Goal: Check status: Check status

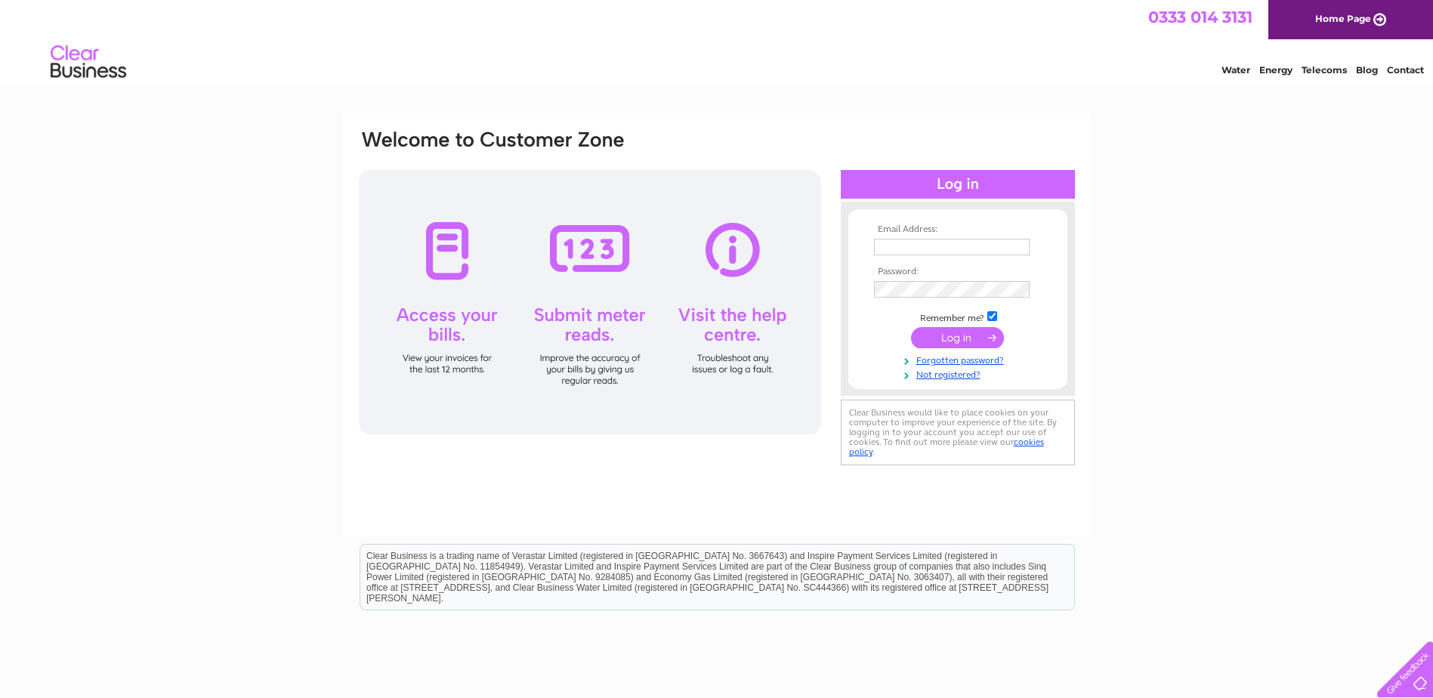
type input "[EMAIL_ADDRESS][DOMAIN_NAME]"
click at [952, 334] on input "submit" at bounding box center [957, 337] width 93 height 21
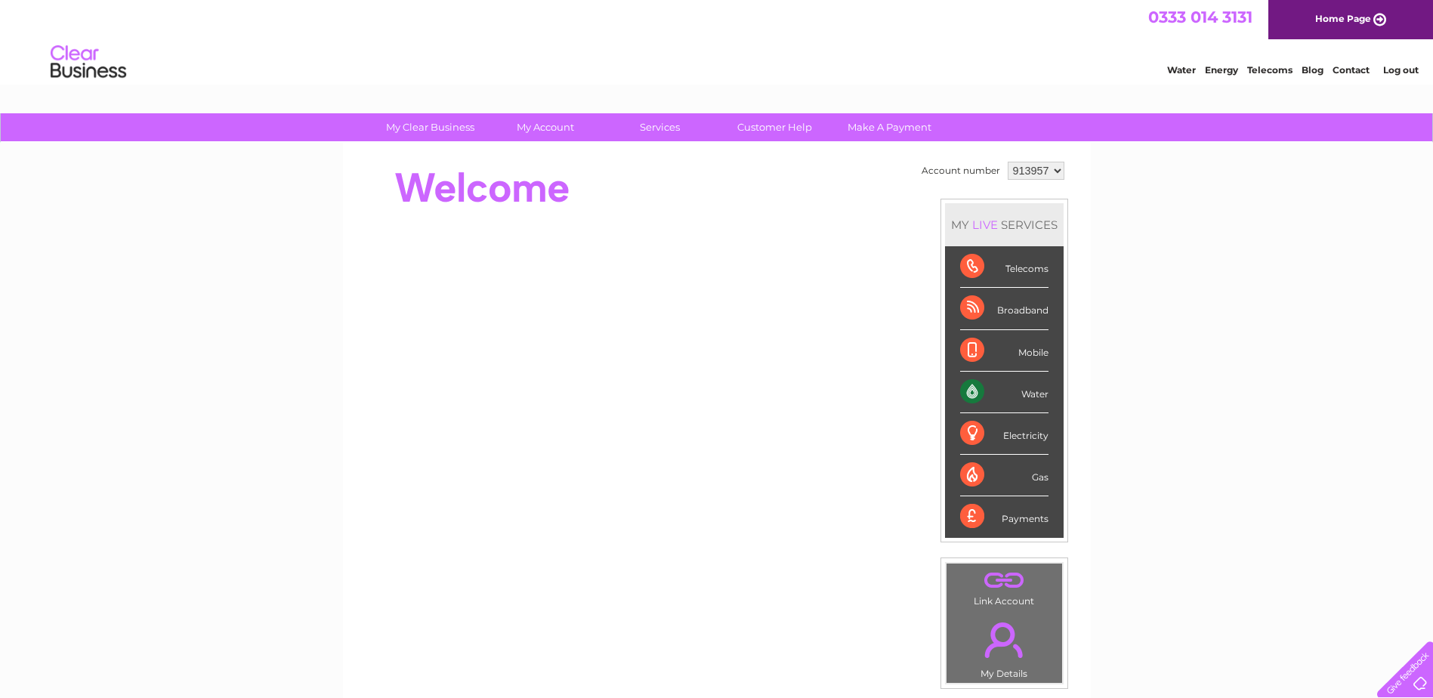
click at [1056, 173] on select "913957" at bounding box center [1036, 171] width 57 height 18
click at [1008, 162] on select "913957" at bounding box center [1036, 171] width 57 height 18
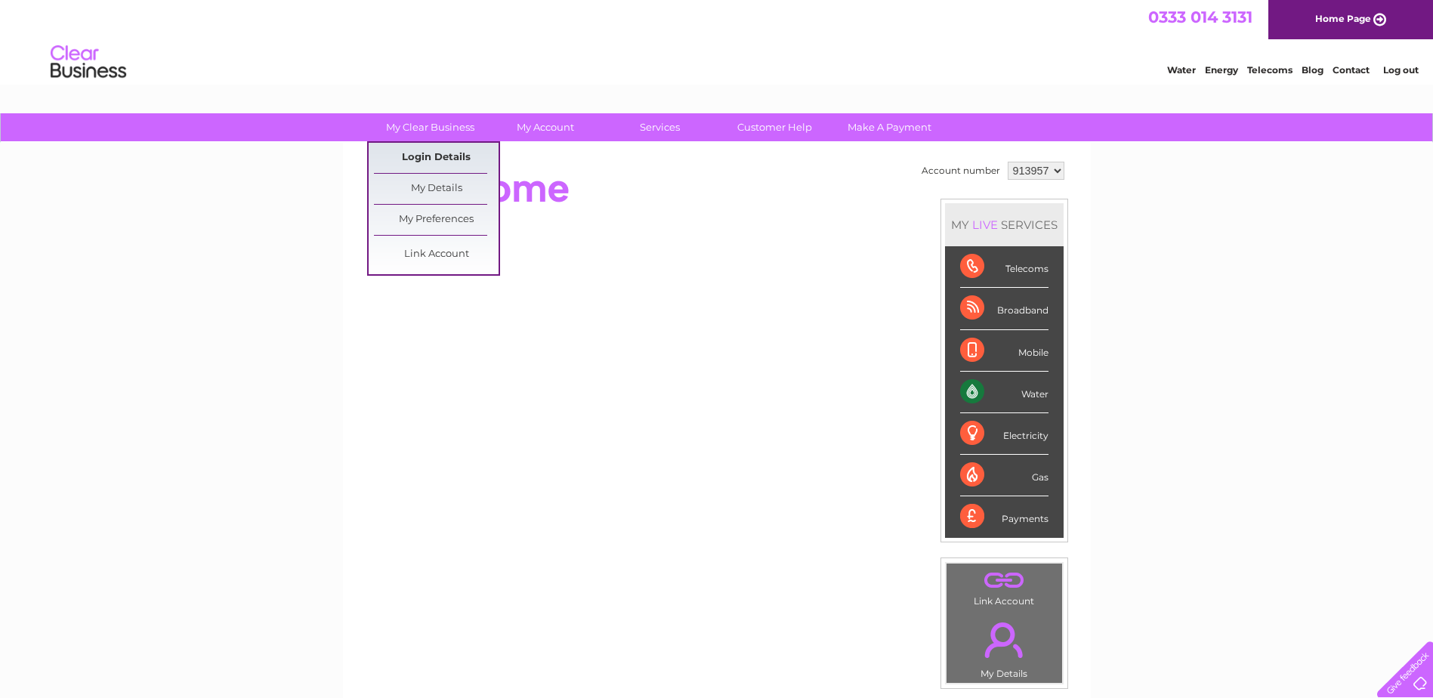
click at [460, 156] on link "Login Details" at bounding box center [436, 158] width 125 height 30
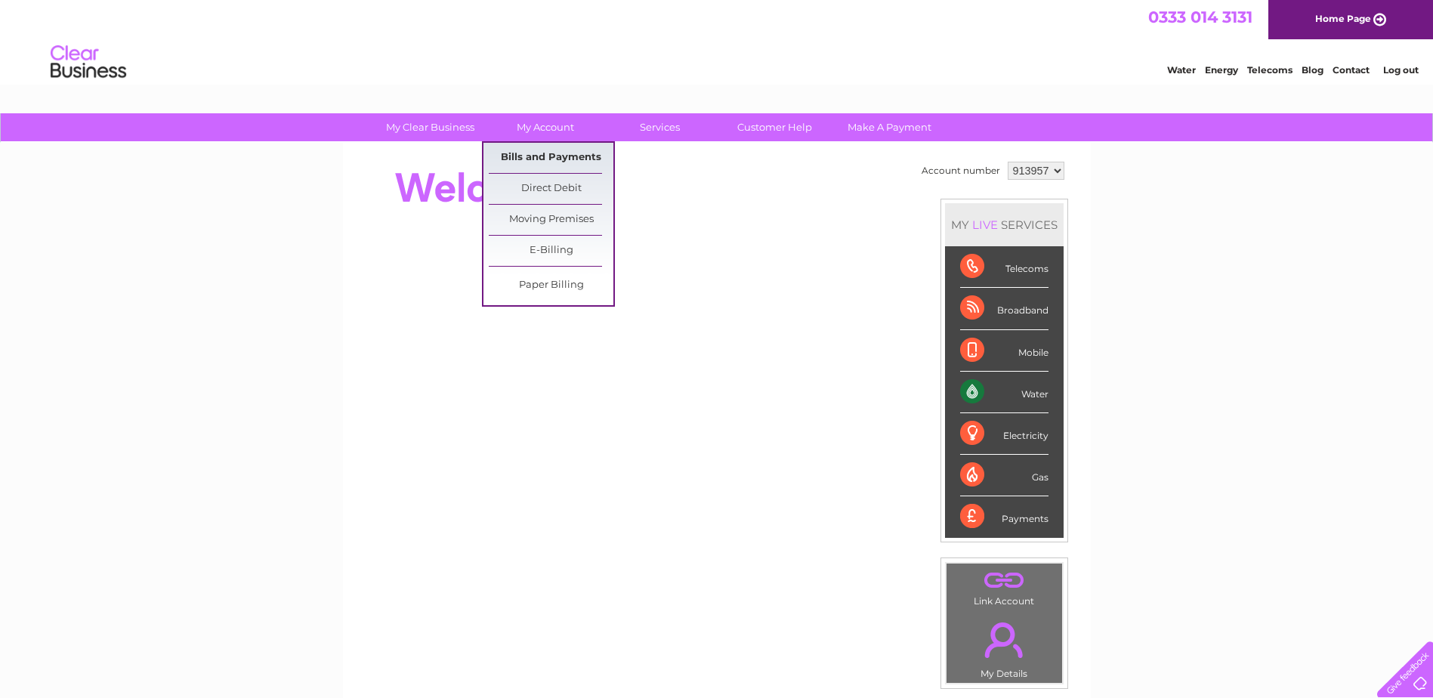
click at [544, 152] on link "Bills and Payments" at bounding box center [551, 158] width 125 height 30
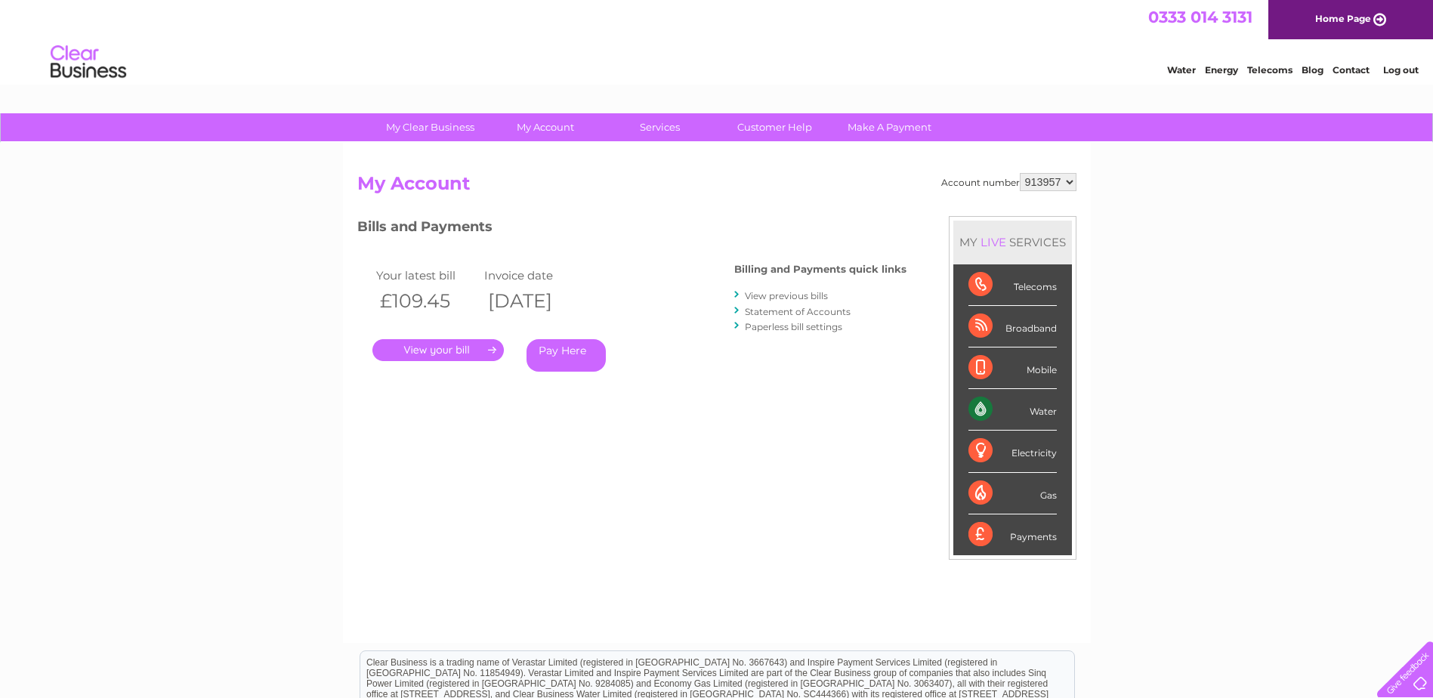
click at [437, 346] on link "." at bounding box center [437, 350] width 131 height 22
